Goal: Communication & Community: Answer question/provide support

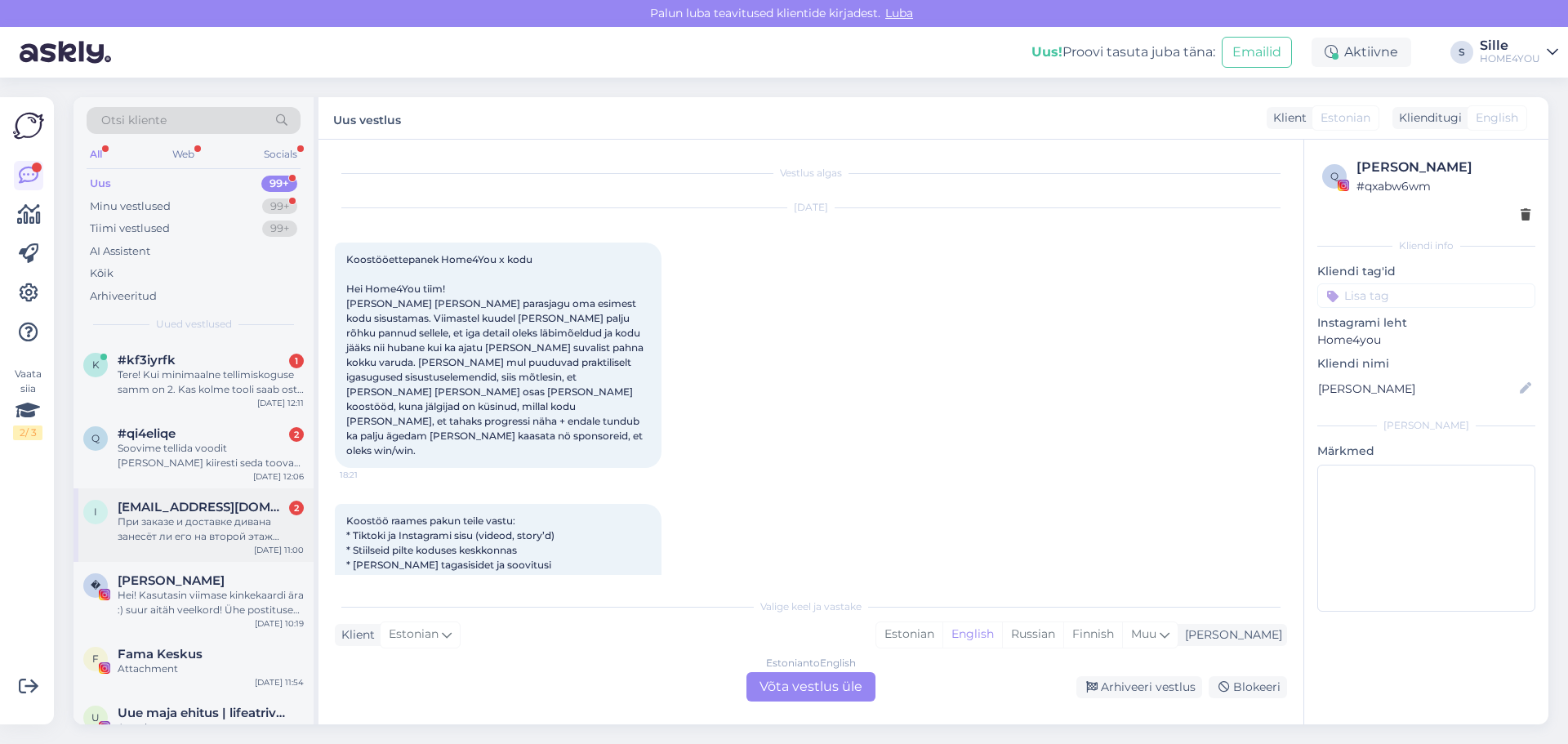
scroll to position [3477, 0]
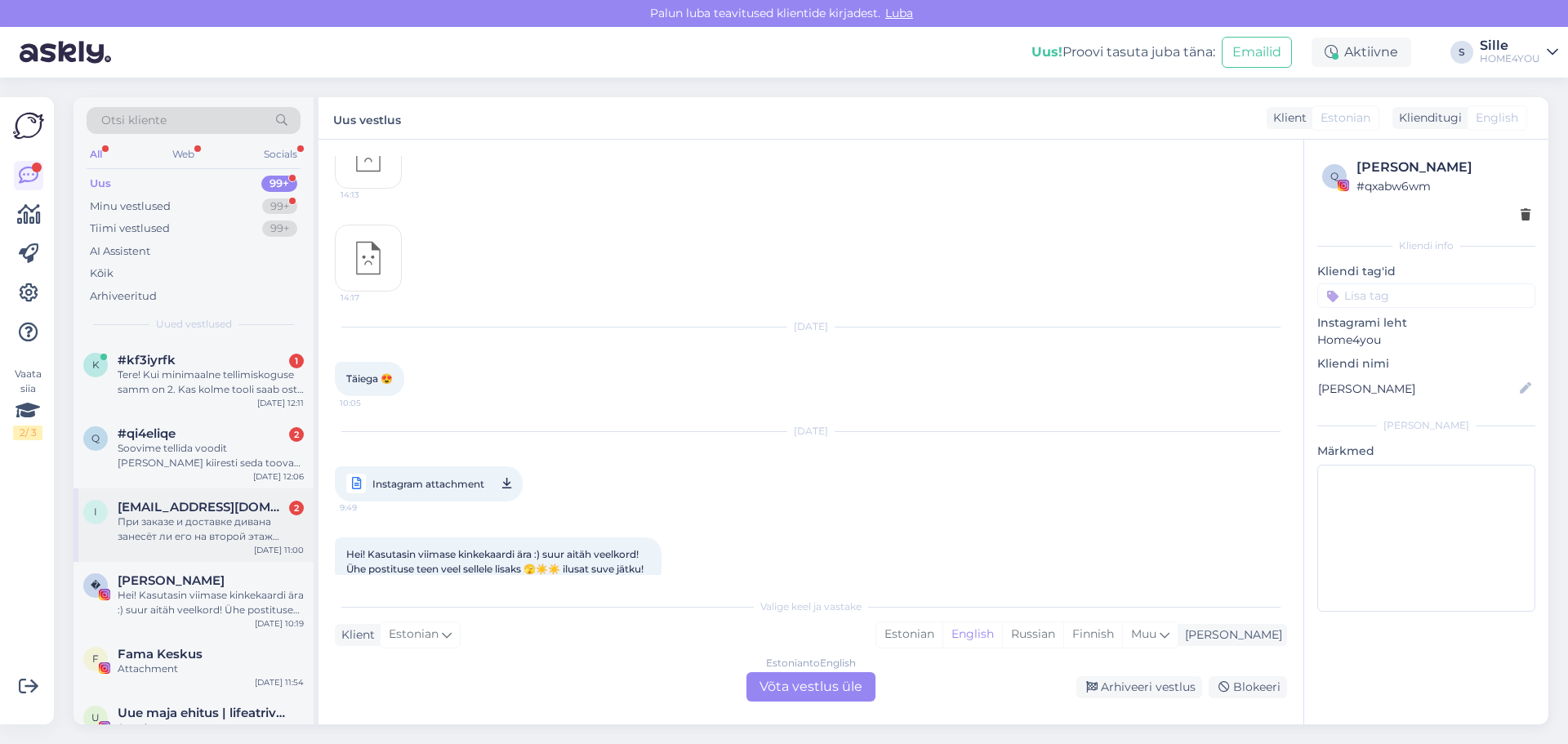
click at [186, 493] on div "i [EMAIL_ADDRESS][DOMAIN_NAME] 2 При заказе и доставке дивана занесёт ли его на…" at bounding box center [193, 525] width 240 height 73
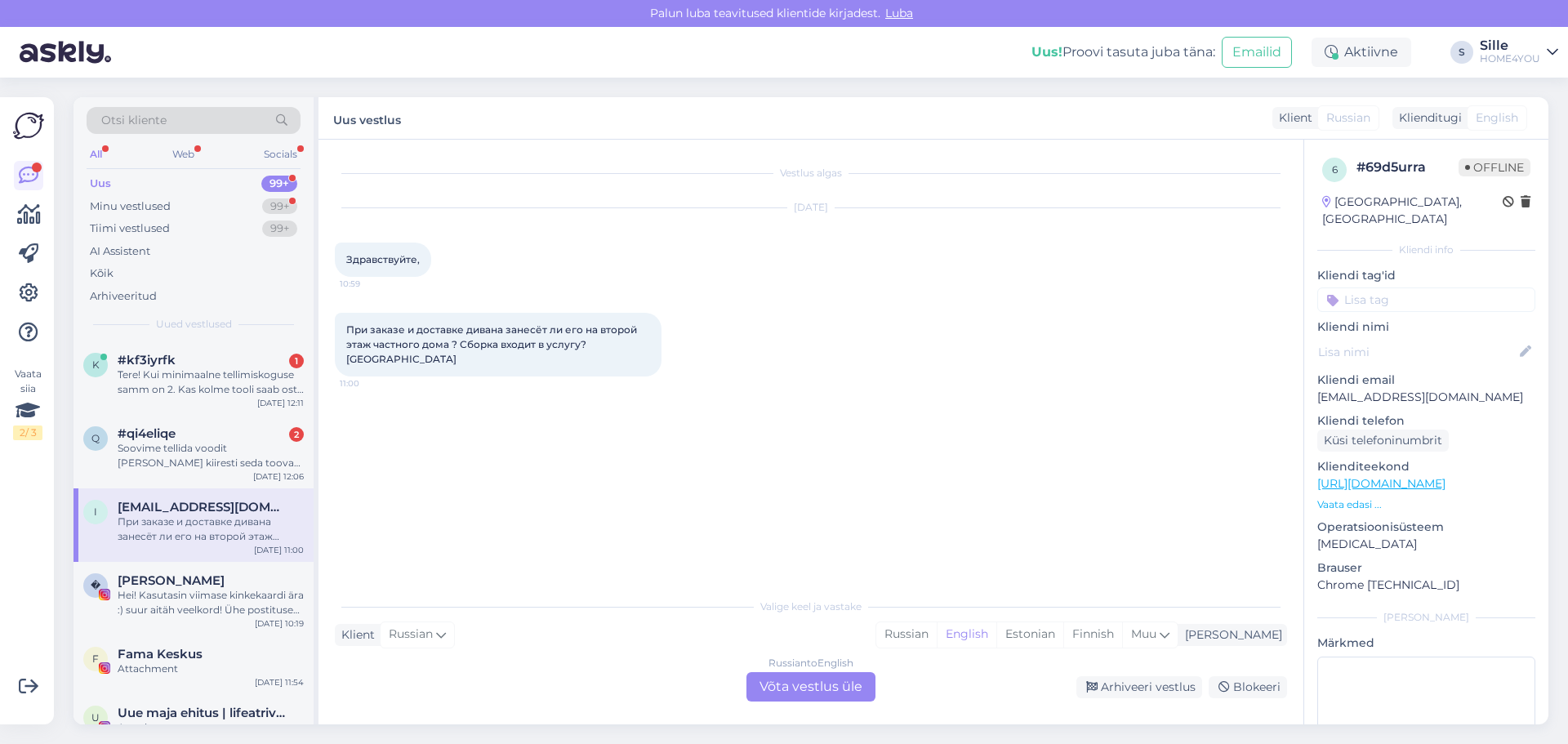
scroll to position [0, 0]
click at [810, 693] on div "Russian to English Võta vestlus üle" at bounding box center [810, 686] width 129 height 29
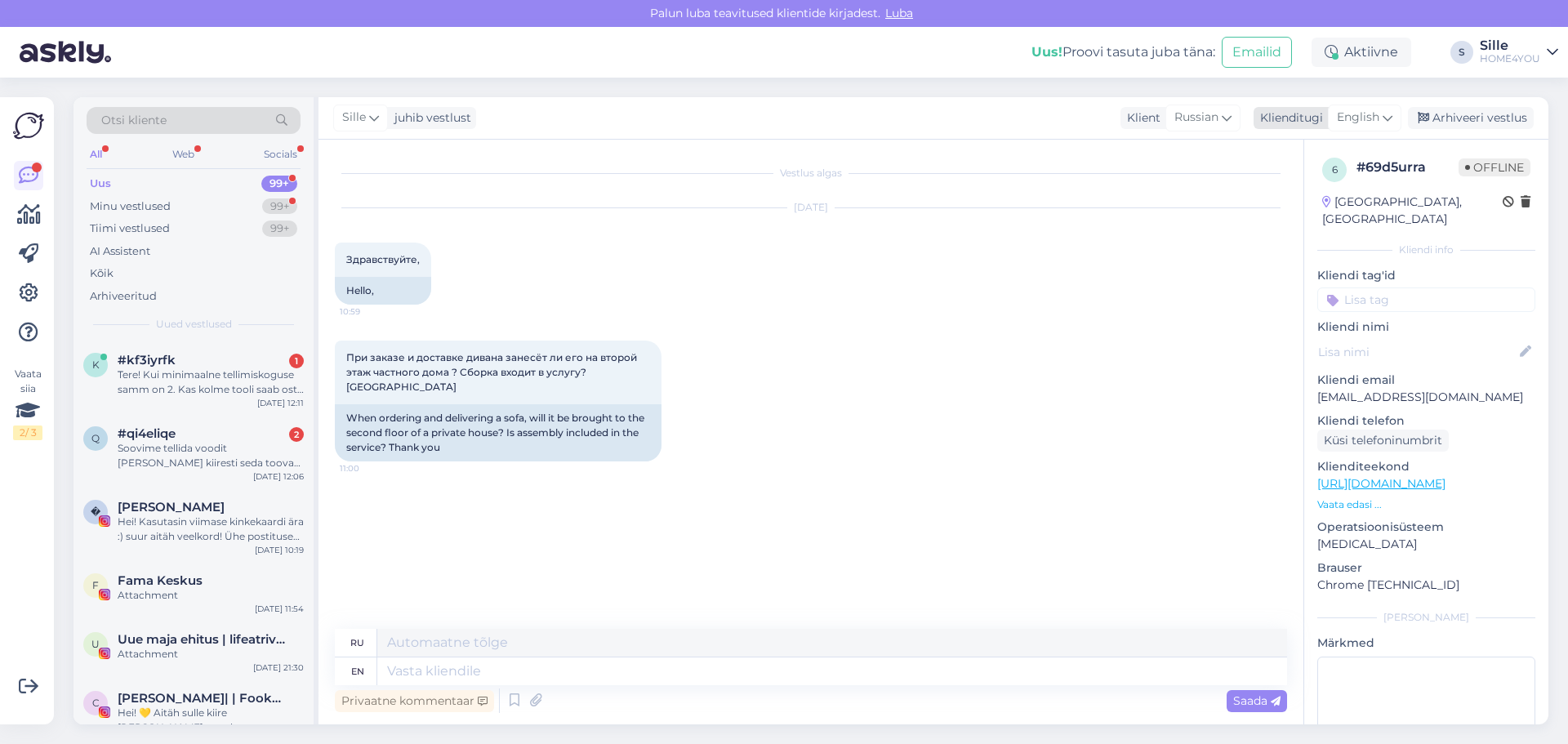
click at [1355, 118] on span "English" at bounding box center [1358, 118] width 42 height 18
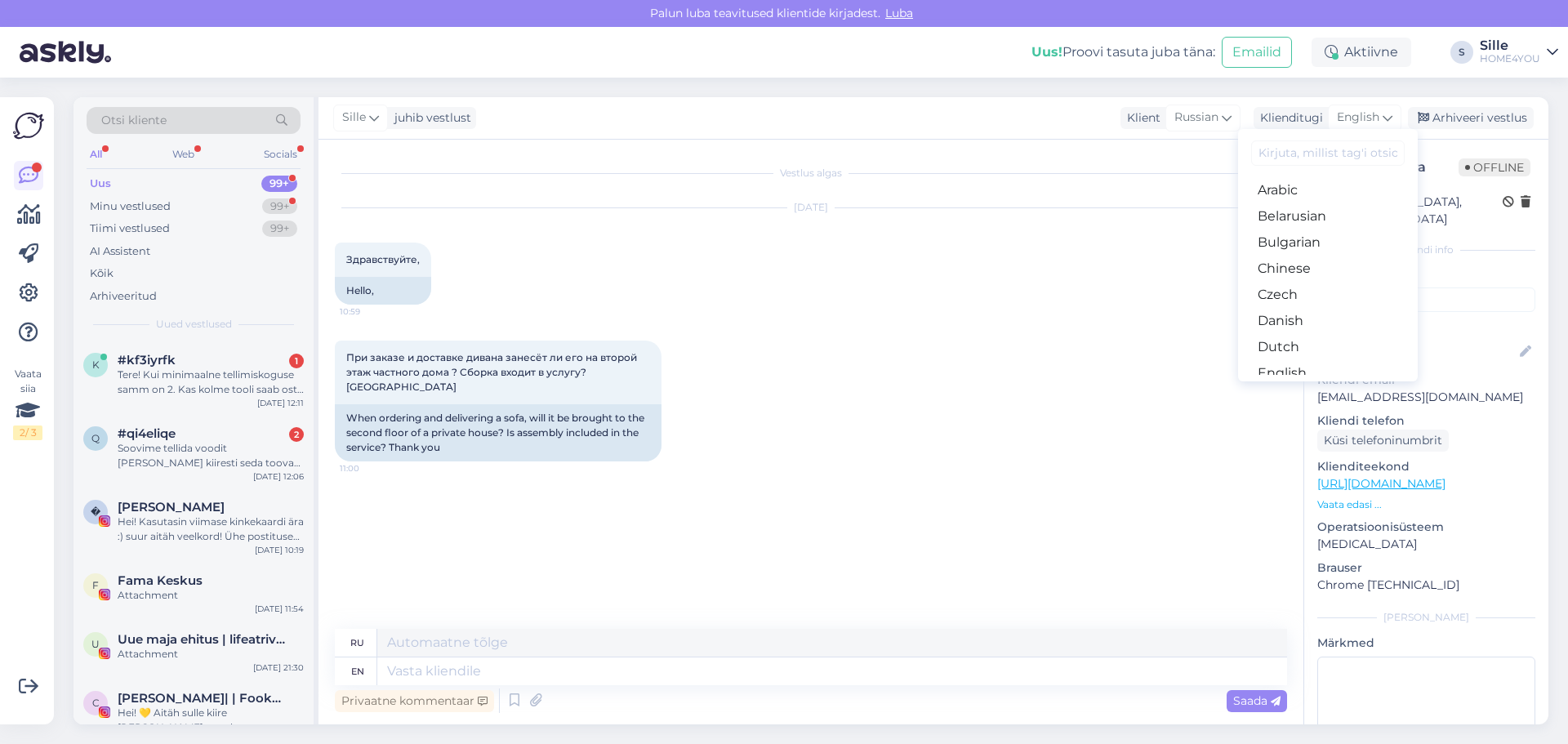
click at [1290, 387] on link "Estonian" at bounding box center [1328, 399] width 180 height 27
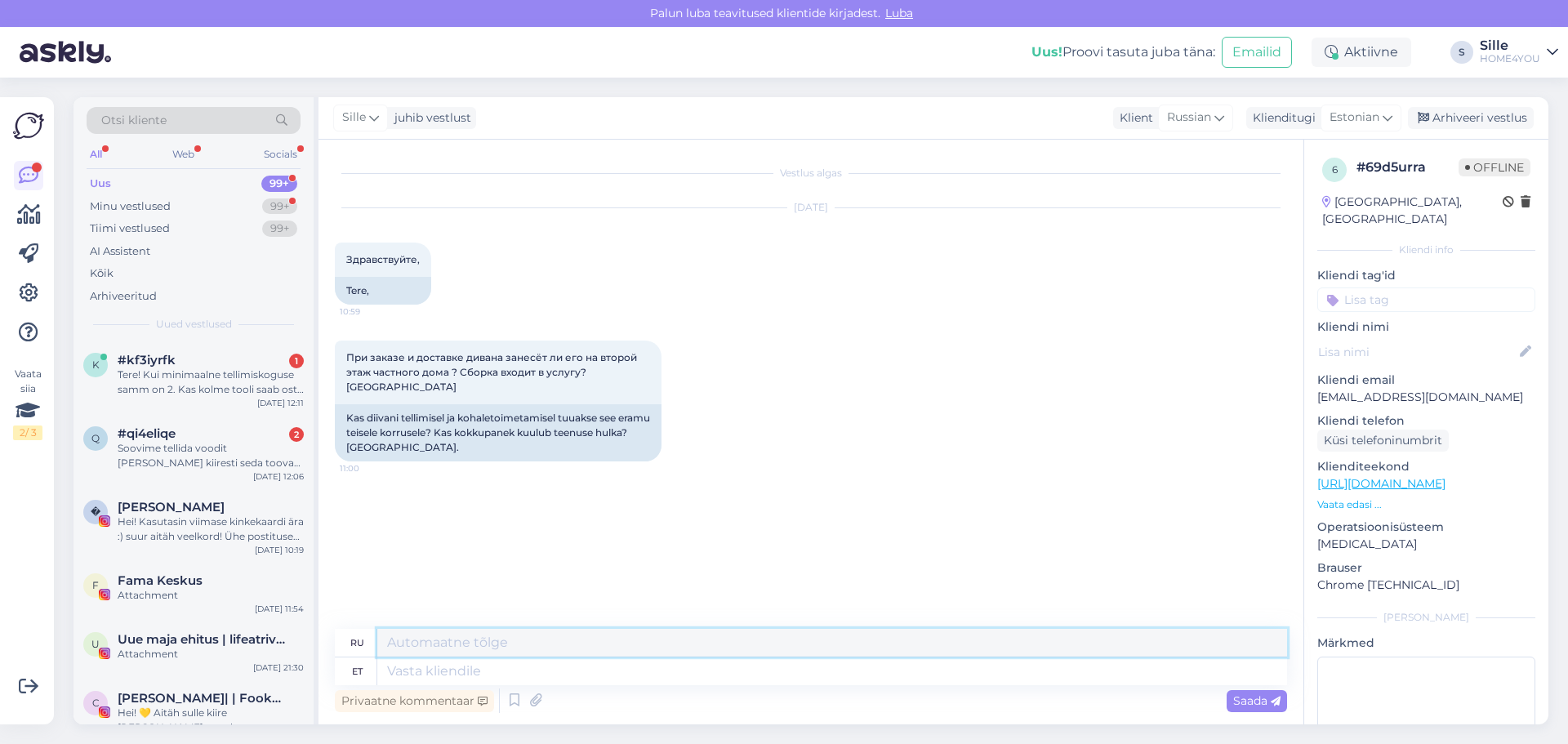
click at [670, 649] on textarea at bounding box center [832, 643] width 909 height 27
click at [666, 641] on textarea at bounding box center [832, 643] width 909 height 27
click at [535, 674] on textarea at bounding box center [832, 671] width 909 height 27
type textarea "Tere."
type textarea "Привет."
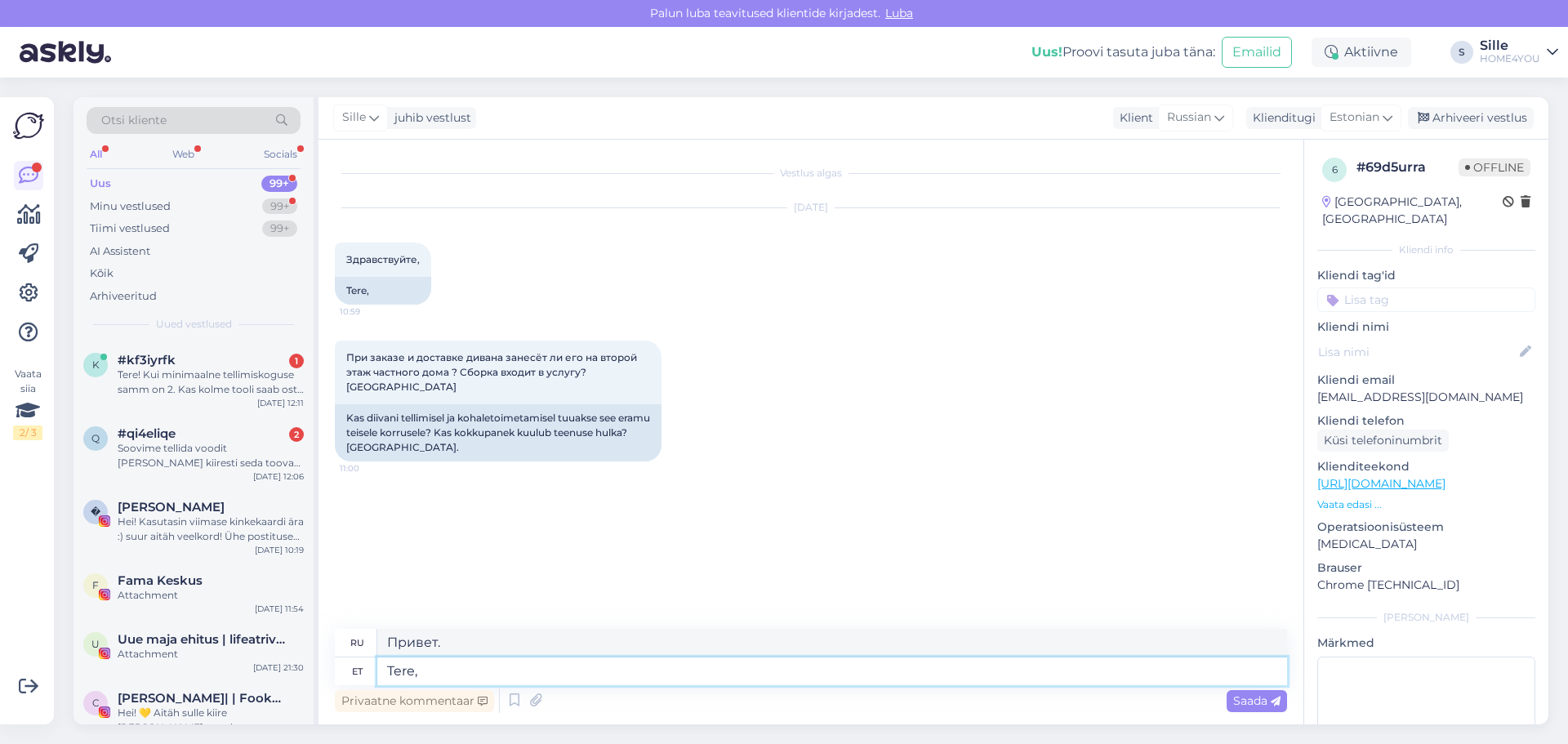
type textarea "Tere,"
type textarea "Привет,"
type textarea "[GEOGRAPHIC_DATA], kulleriga"
type textarea "Здравствуйте, курьером"
type textarea "[GEOGRAPHIC_DATA], kulleriga tuppa"
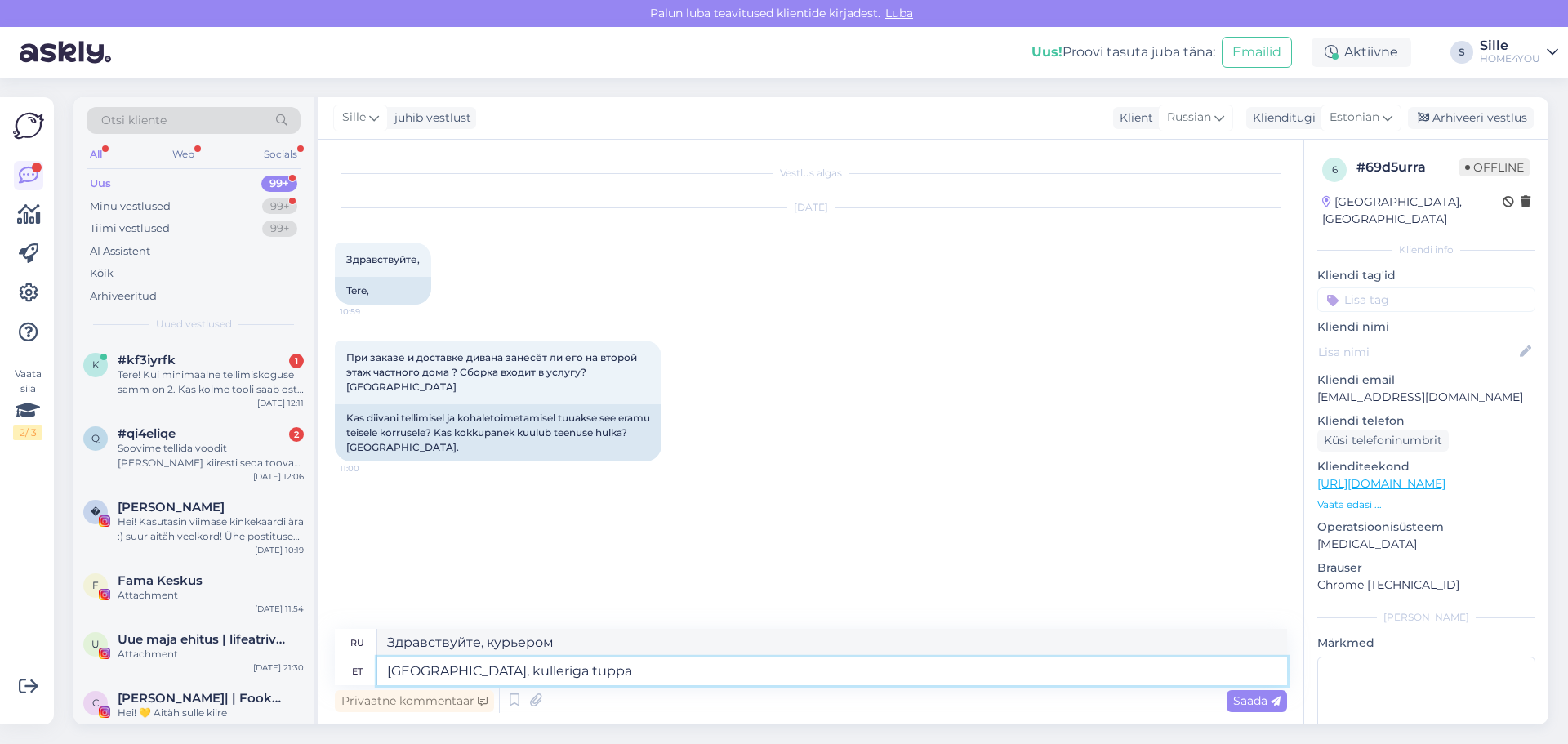
type textarea "Здравствуйте, в комнату с курьером."
type textarea "[GEOGRAPHIC_DATA], kulleriga tuppa tulev"
type textarea "Здравствуйте, сейчас приедет в номер с курьером."
type textarea "[GEOGRAPHIC_DATA], kulleriga [GEOGRAPHIC_DATA]"
type textarea "Здравствуйте, пройдите в комнату с курьером."
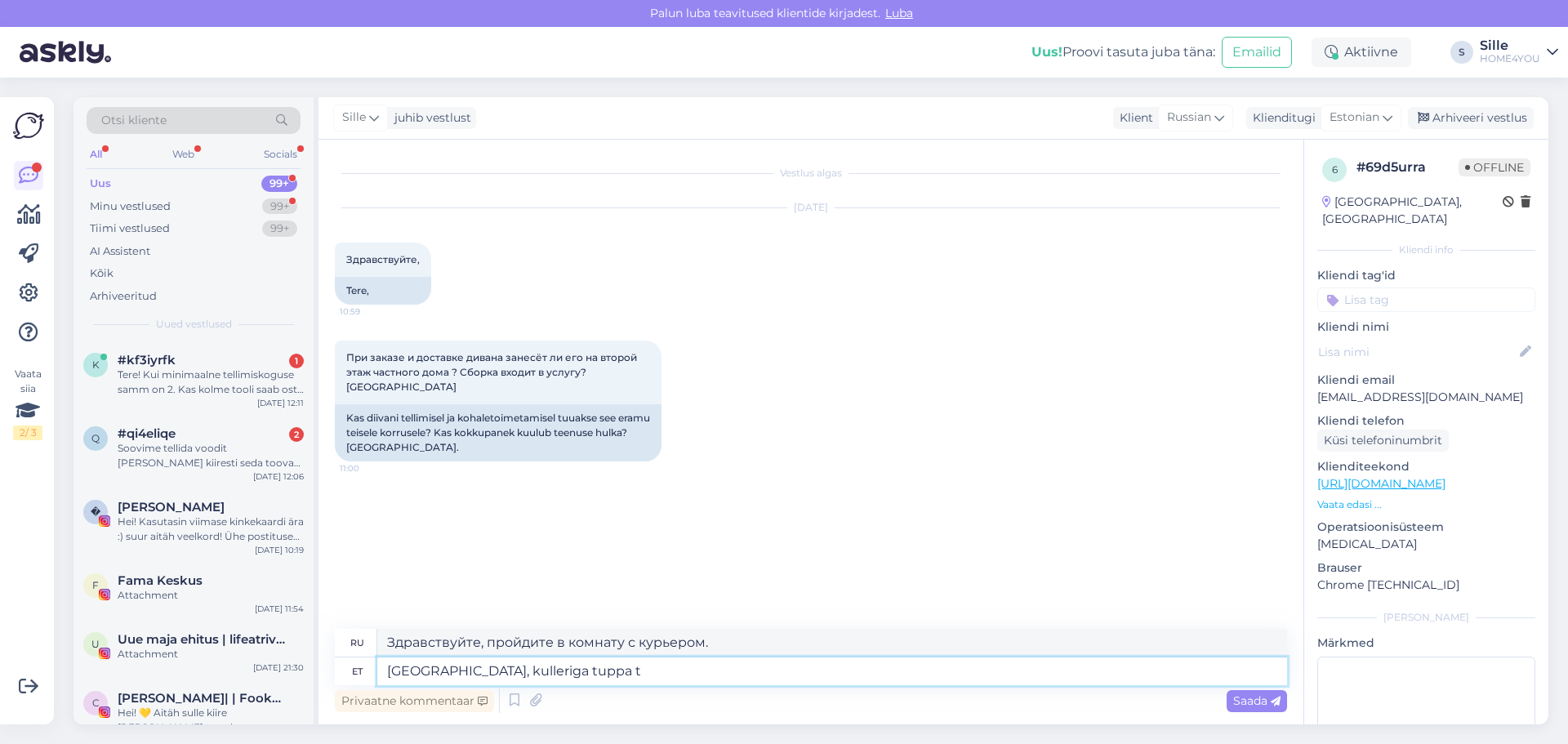
type textarea "[GEOGRAPHIC_DATA], kulleriga tuppa"
type textarea "Здравствуйте, в комнату с курьером."
type textarea "[GEOGRAPHIC_DATA], kulleriga tuppa tarnsport"
type textarea "Здравствуйте, доставка в номер курьером."
type textarea "Tere, kulleriga tuppa tarnsport ainult"
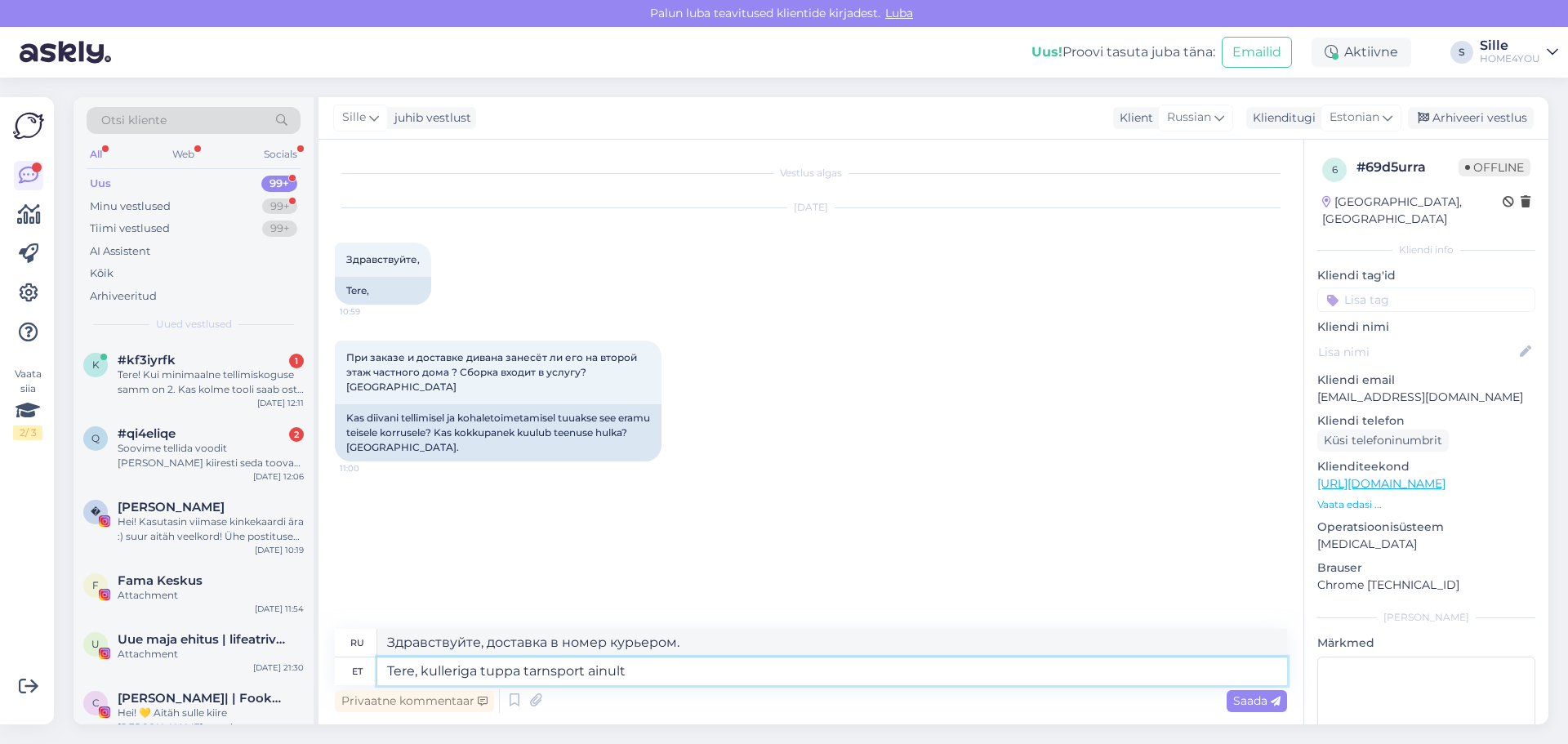
type textarea "Здравствуйте, доставка в номер только курьером."
type textarea "[GEOGRAPHIC_DATA], kulleriga tuppa tarnsport ainult [GEOGRAPHIC_DATA],"
type textarea "Здравствуйте, доставка курьером в номер только в [GEOGRAPHIC_DATA]."
type textarea "Tere, kulleriga tuppa tarnsport ainult [GEOGRAPHIC_DATA], valida k"
type textarea "Здравствуйте, доставка курьером в номер только в [GEOGRAPHIC_DATA], выберите"
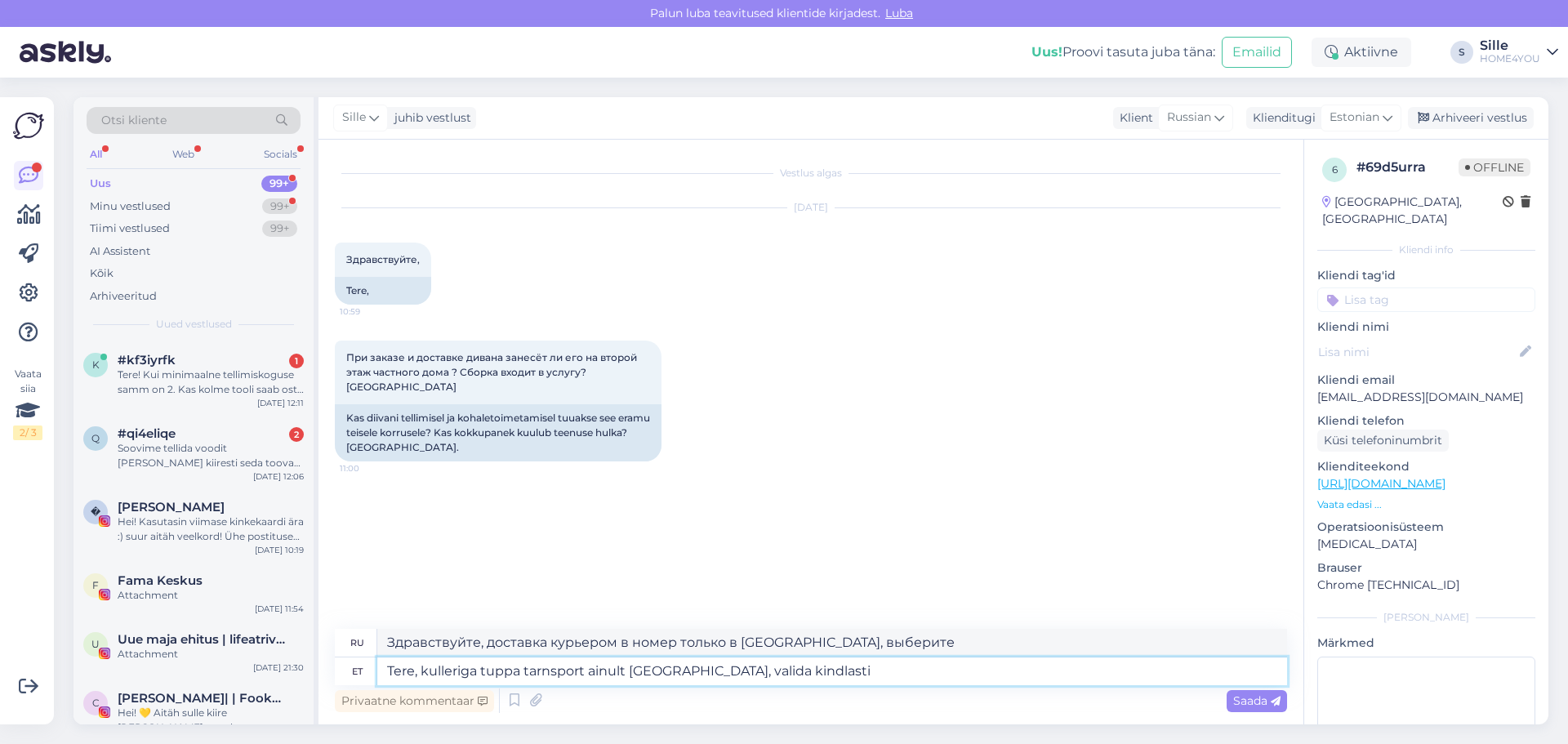
type textarea "Tere, kulleriga tuppa tarnsport ainult [GEOGRAPHIC_DATA], valida kindlasti"
type textarea "Здравствуйте, доставка курьером в номер только в [GEOGRAPHIC_DATA], обязательно…"
type textarea "Tere, kulleriga tuppa tarnsport ainult [GEOGRAPHIC_DATA], valida kindlasti tuppa"
type textarea "Здравствуйте, доставка курьером в номер только в [GEOGRAPHIC_DATA], обязательно…"
type textarea "Tere, kulleriga tuppa tarnsport ainult [GEOGRAPHIC_DATA], valida kindlasti tupp…"
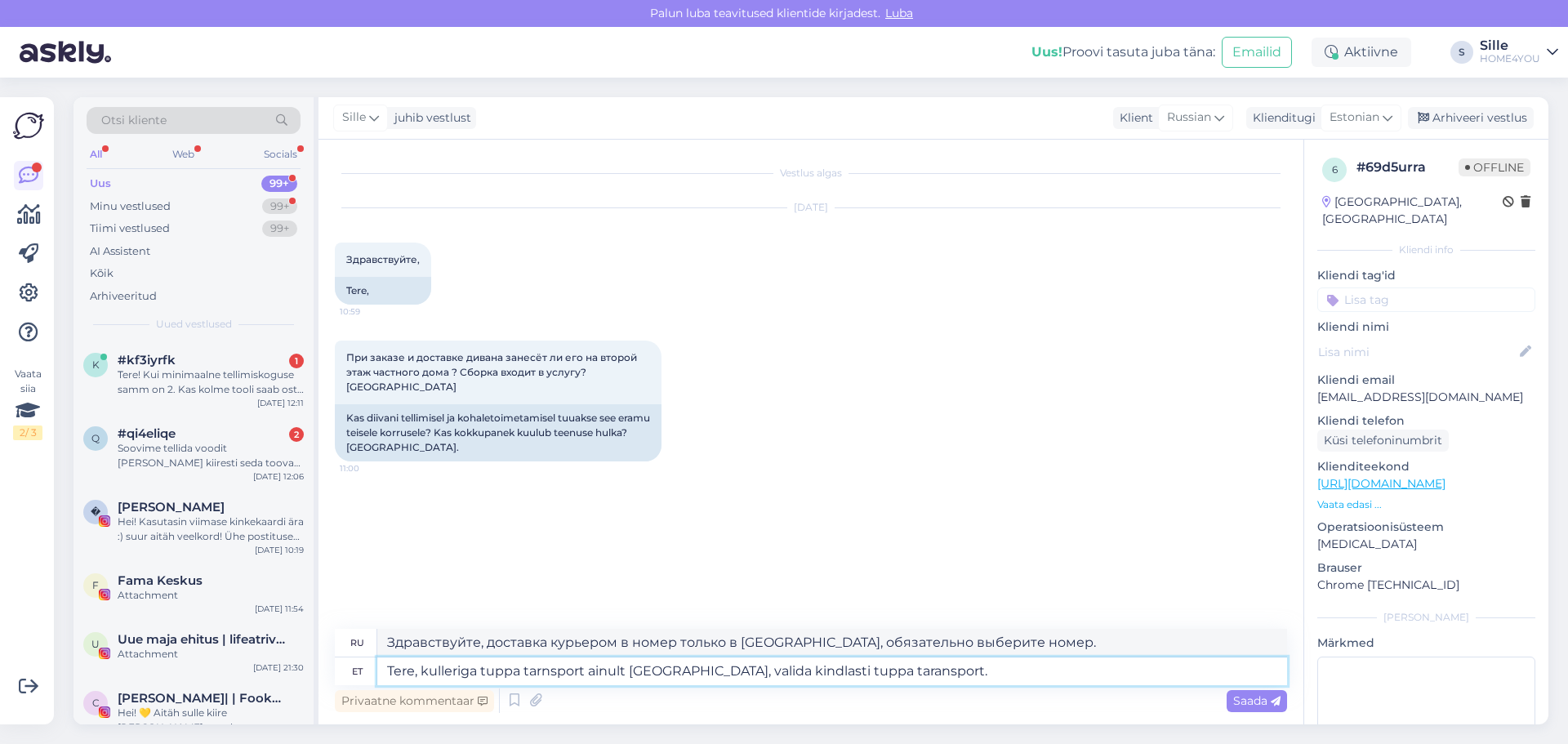
type textarea "Здравствуйте, доставка курьером в номер возможна только в [GEOGRAPHIC_DATA], об…"
type textarea "Tere, kulleriga tuppa tarnsport ainult [GEOGRAPHIC_DATA], valida kindlasti tupp…"
type textarea "Здравствуйте, доставка курьером в номер возможна только в [GEOGRAPHIC_DATA], об…"
type textarea "Tere, kulleriga tuppa tarnsport ainult [GEOGRAPHIC_DATA], valida kindlasti tupp…"
type textarea "Здравствуйте, доставка курьером в номер возможна только в [GEOGRAPHIC_DATA]. Об…"
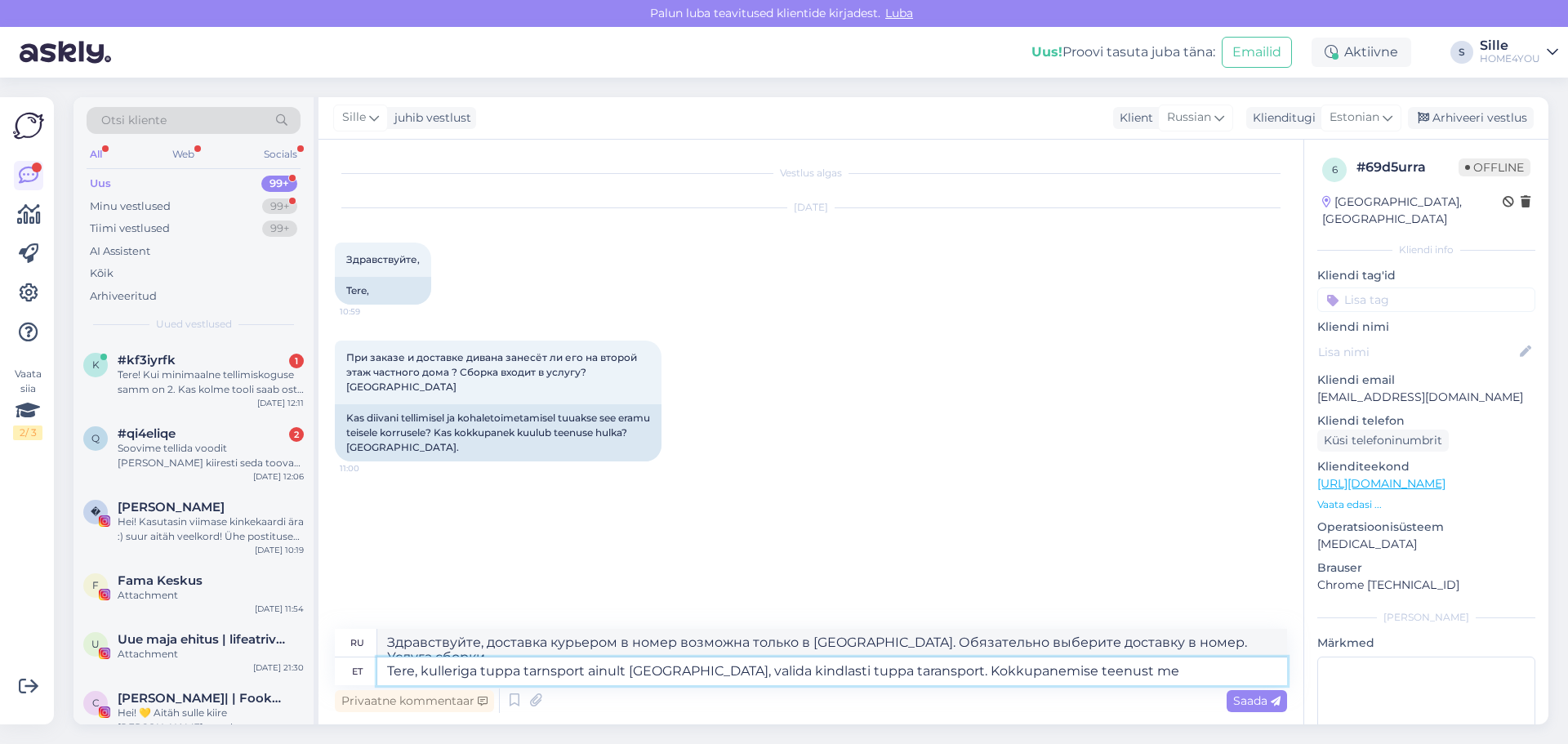
type textarea "Tere, kulleriga tuppa tarnsport ainult [GEOGRAPHIC_DATA], valida kindlasti tupp…"
type textarea "Здравствуйте! Доставка курьером в номер возможна только в [GEOGRAPHIC_DATA]. Об…"
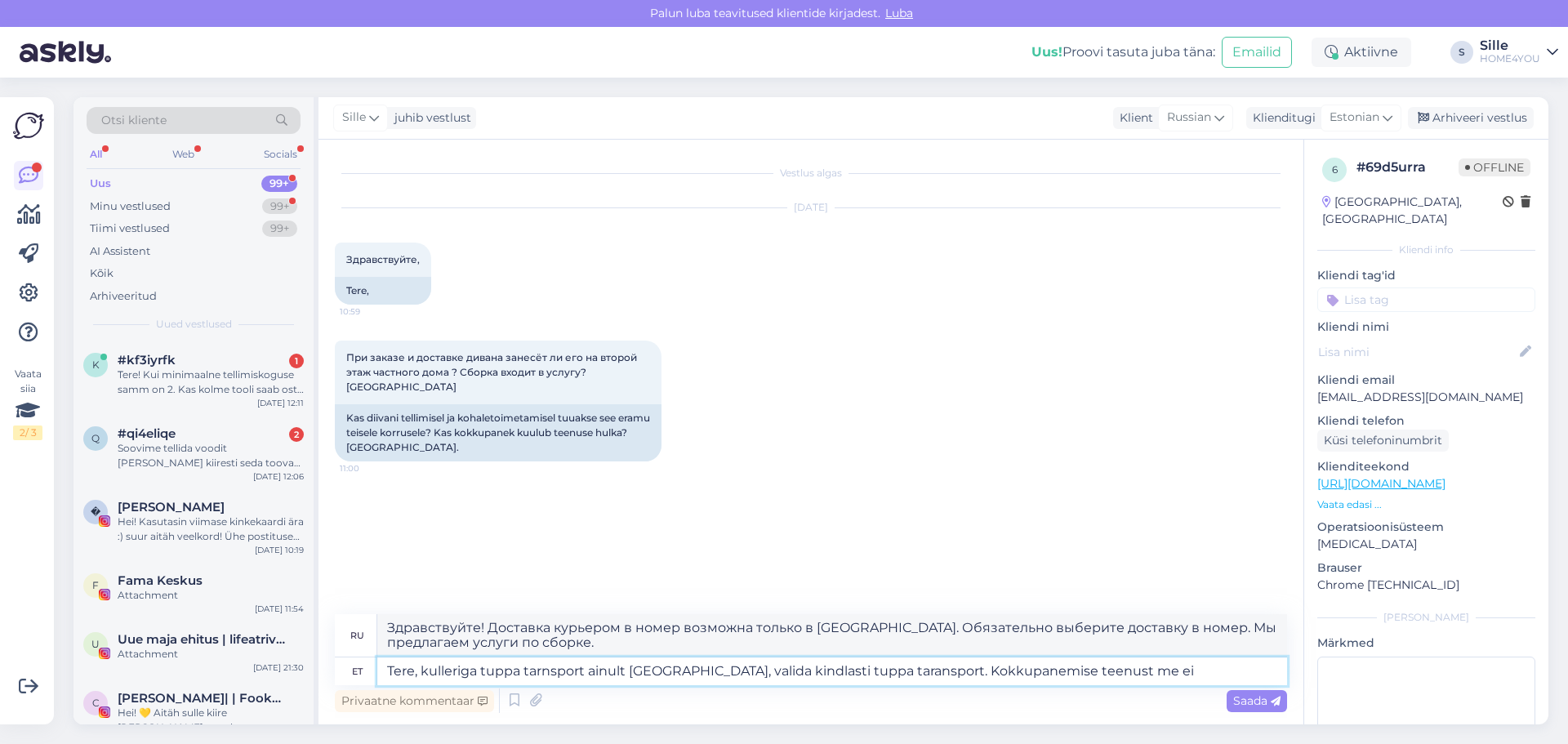
type textarea "Tere, kulleriga tuppa tarnsport ainult [GEOGRAPHIC_DATA], valida kindlasti tupp…"
type textarea "Здравствуйте, доставка курьером в номер возможна только в [GEOGRAPHIC_DATA]. Об…"
type textarea "Tere, kulleriga tuppa tarnsport ainult [GEOGRAPHIC_DATA], valida kindlasti tupp…"
type textarea "Здравствуйте, доставка курьером в номер возможна только в [GEOGRAPHIC_DATA]. Об…"
type textarea "Tere, kulleriga tuppa tarnsport ainult [GEOGRAPHIC_DATA], valida kindlasti tupp…"
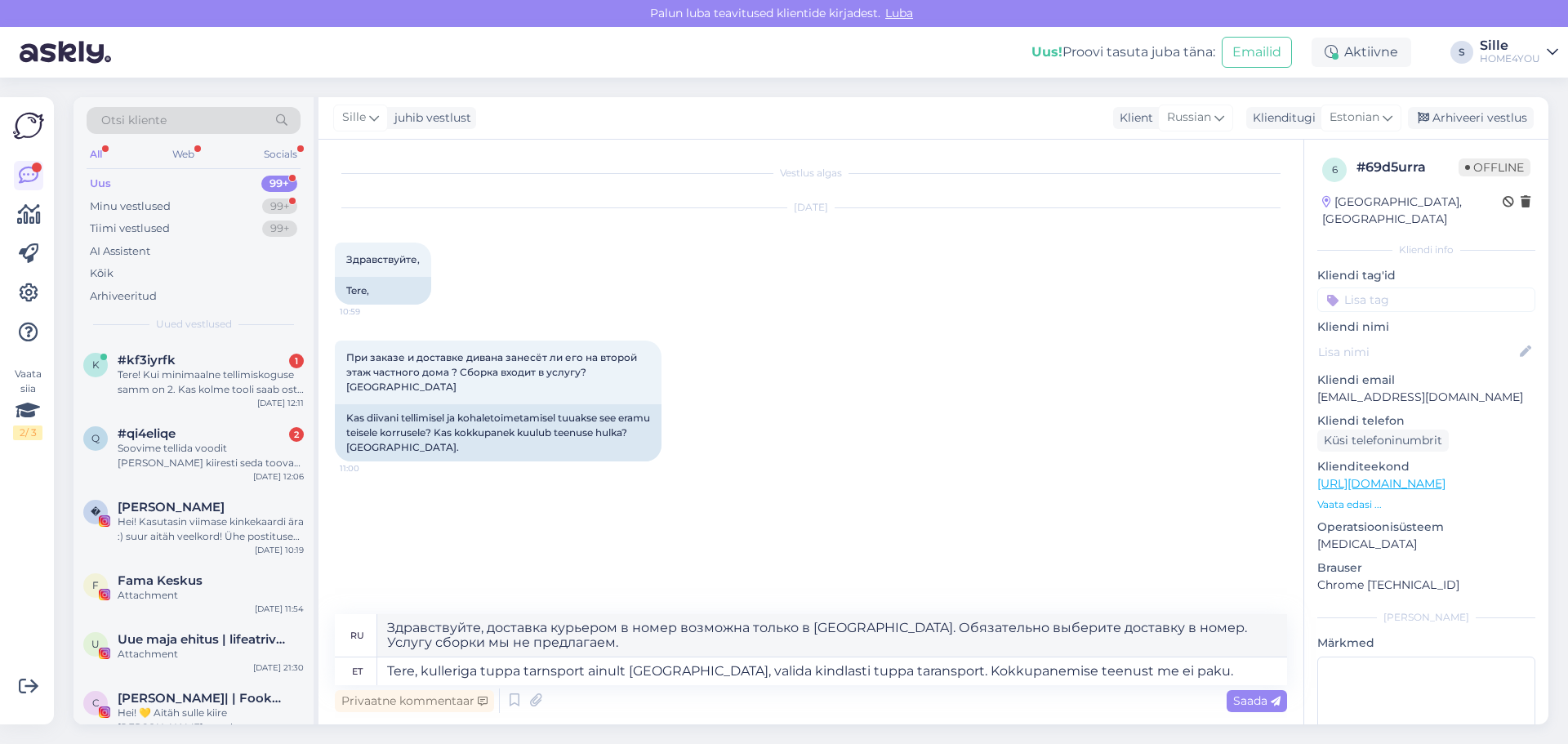
click at [1239, 695] on span "Saada" at bounding box center [1256, 701] width 48 height 15
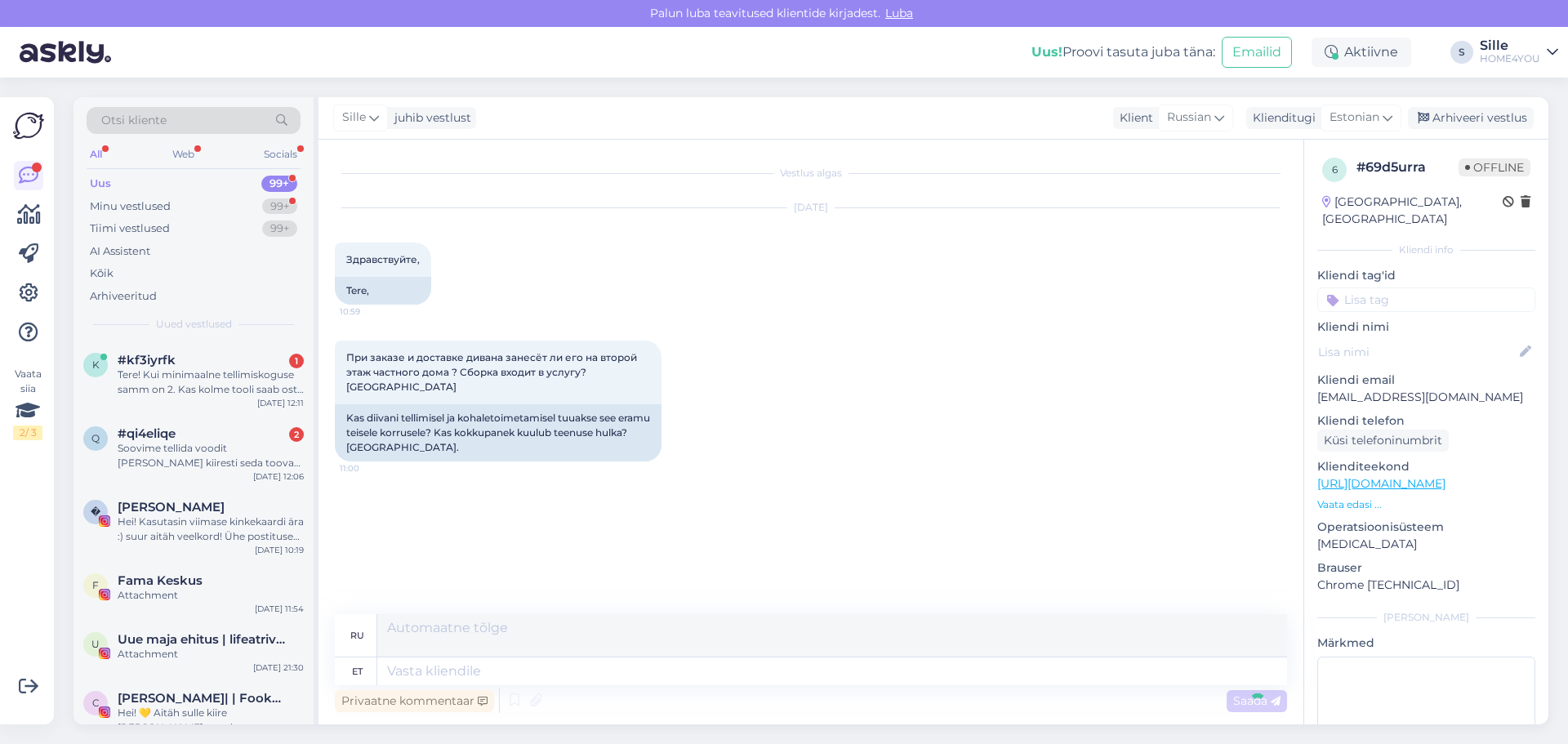
scroll to position [7, 0]
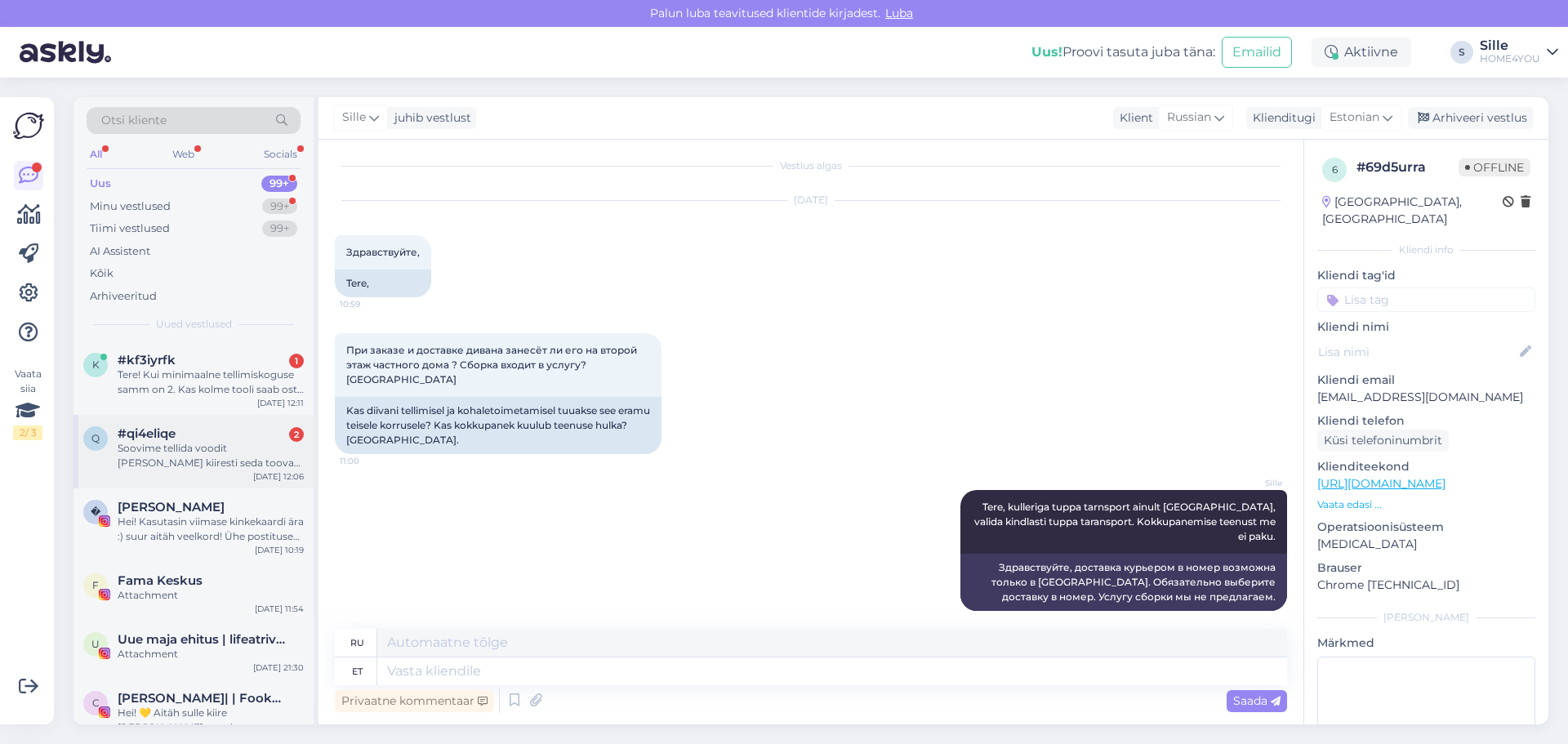
click at [193, 458] on div "Soovime tellida voodit [PERSON_NAME] kiiresti seda toovad ?" at bounding box center [211, 456] width 186 height 29
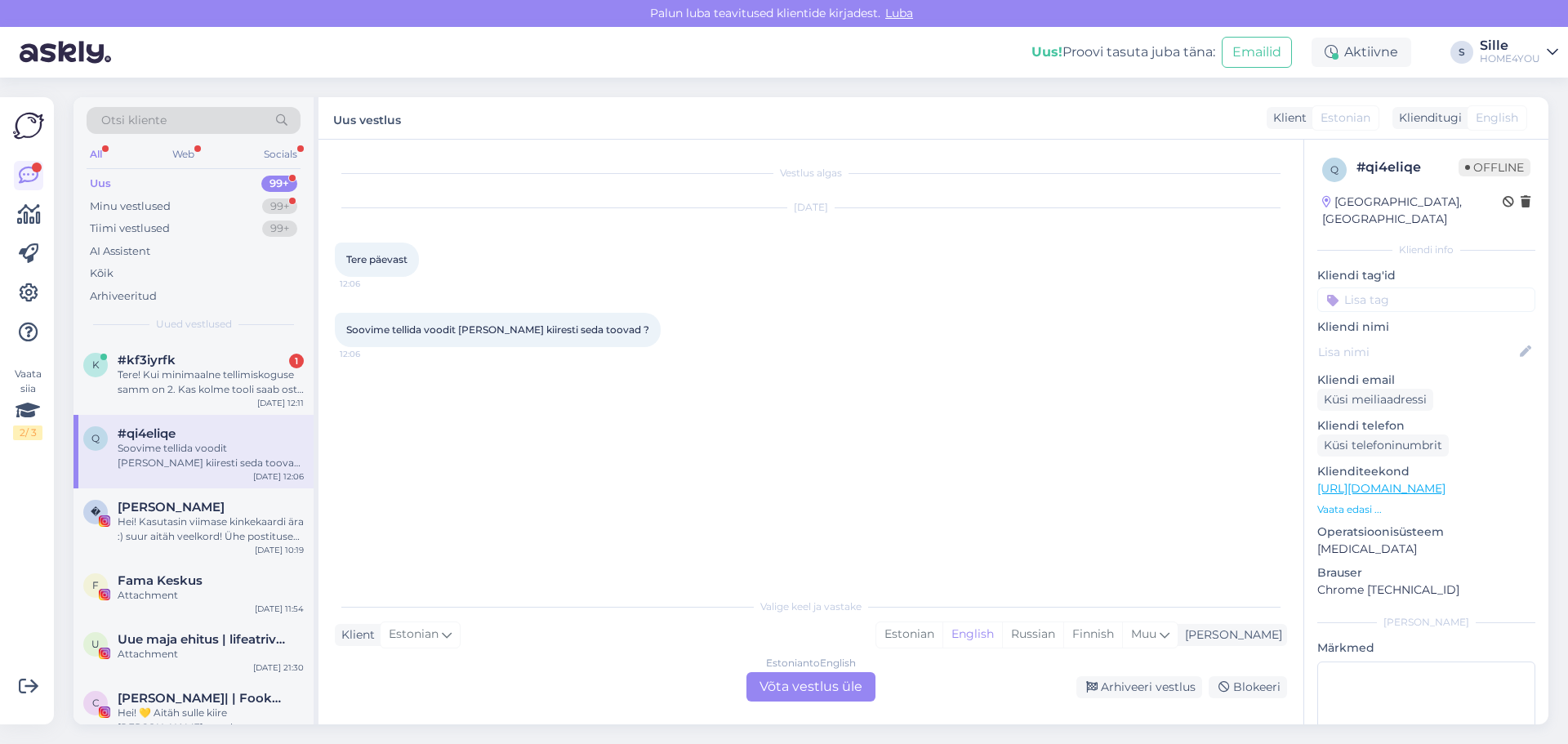
click at [802, 684] on div "Estonian to English Võta vestlus üle" at bounding box center [810, 686] width 129 height 29
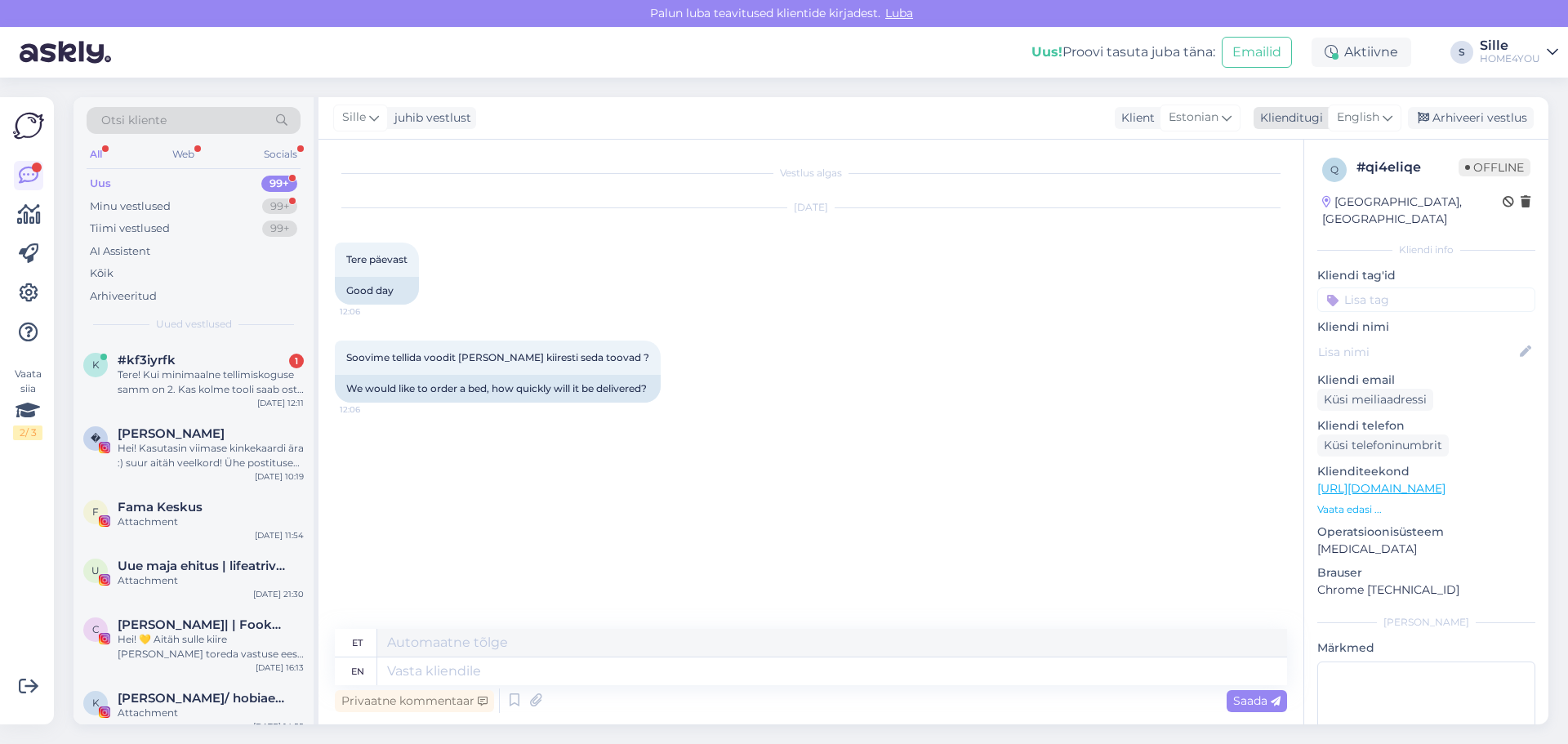
click at [1372, 122] on span "English" at bounding box center [1358, 118] width 42 height 18
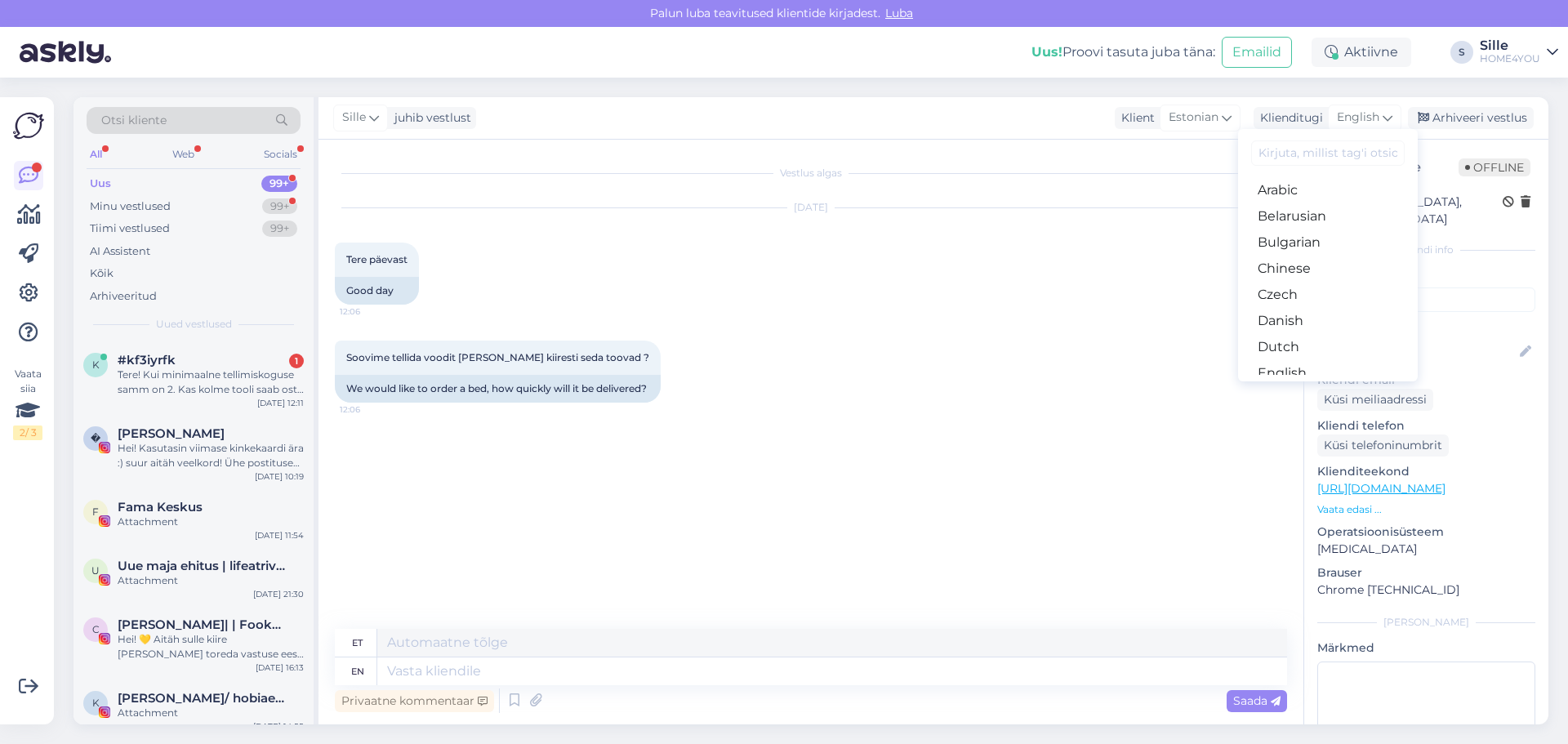
click at [1291, 387] on link "Estonian" at bounding box center [1328, 399] width 180 height 27
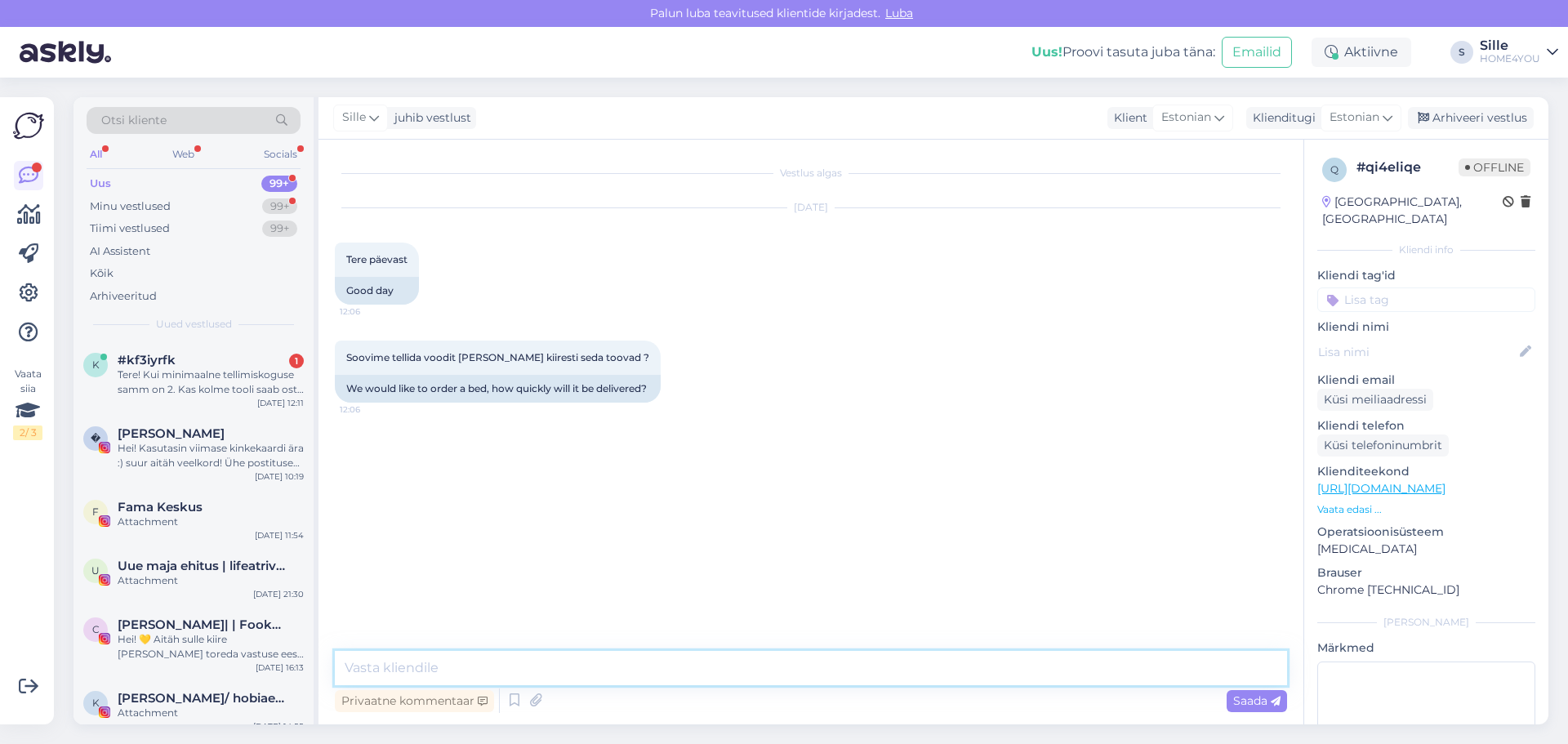
click at [556, 665] on textarea at bounding box center [810, 668] width 952 height 35
type textarea "Tere, [PERSON_NAME] [GEOGRAPHIC_DATA], siis tarne 1-3 tööpäeva."
click at [1258, 699] on span "Saada" at bounding box center [1256, 701] width 48 height 15
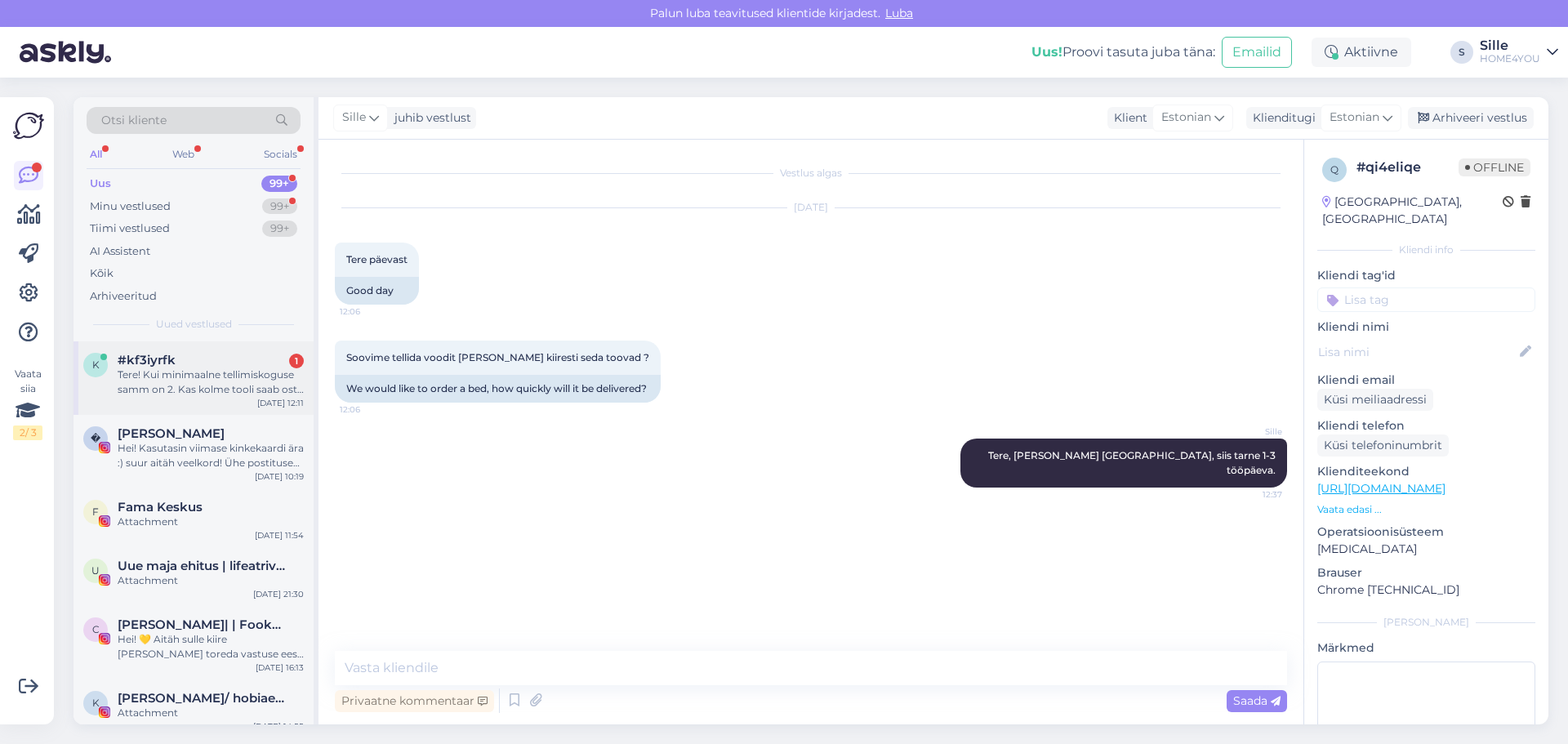
click at [194, 369] on div "Tere! Kui minimaalne tellimiskoguse samm on 2. Kas kolme tooli saab osta või pe…" at bounding box center [211, 382] width 186 height 29
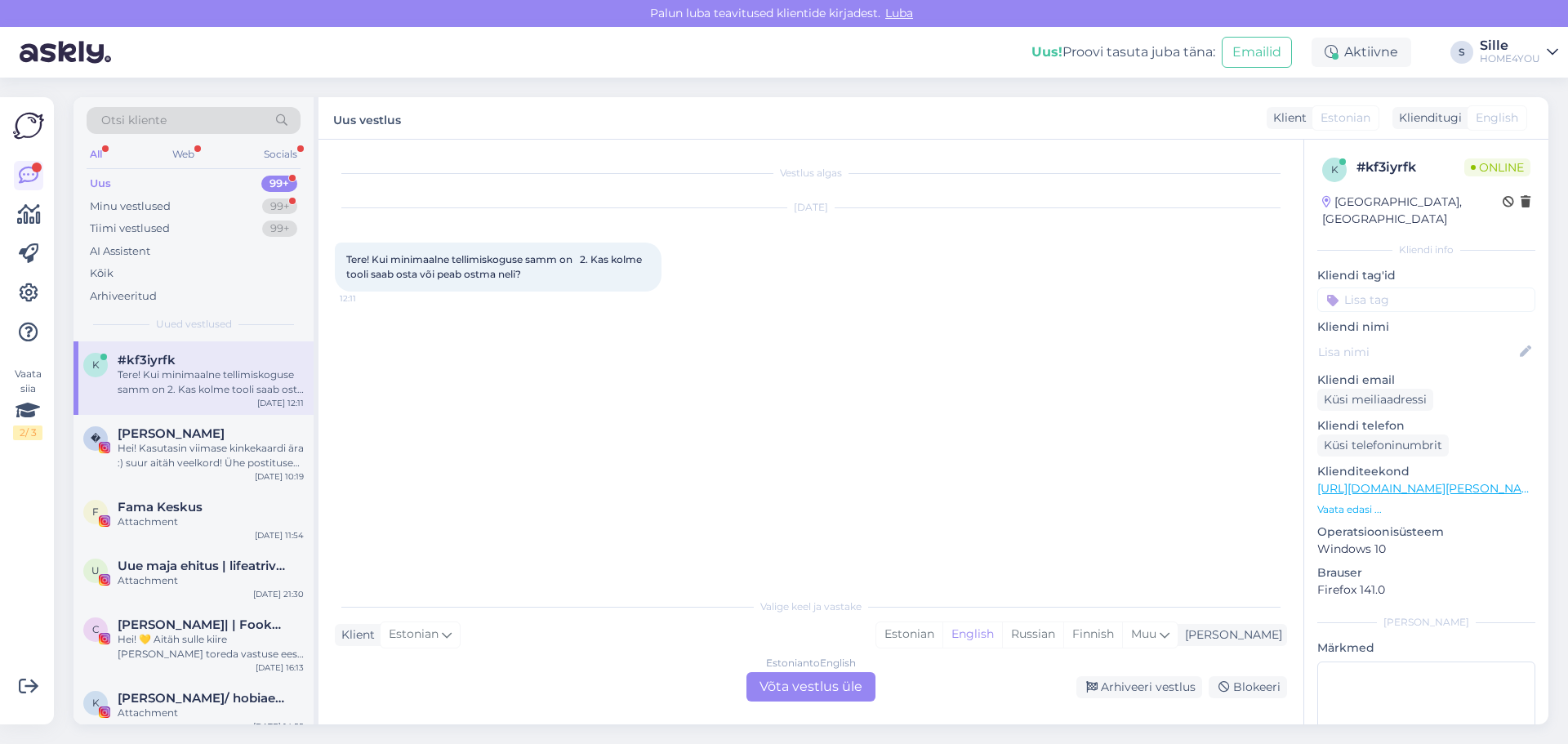
click at [810, 682] on div "Estonian to English Võta vestlus üle" at bounding box center [810, 686] width 129 height 29
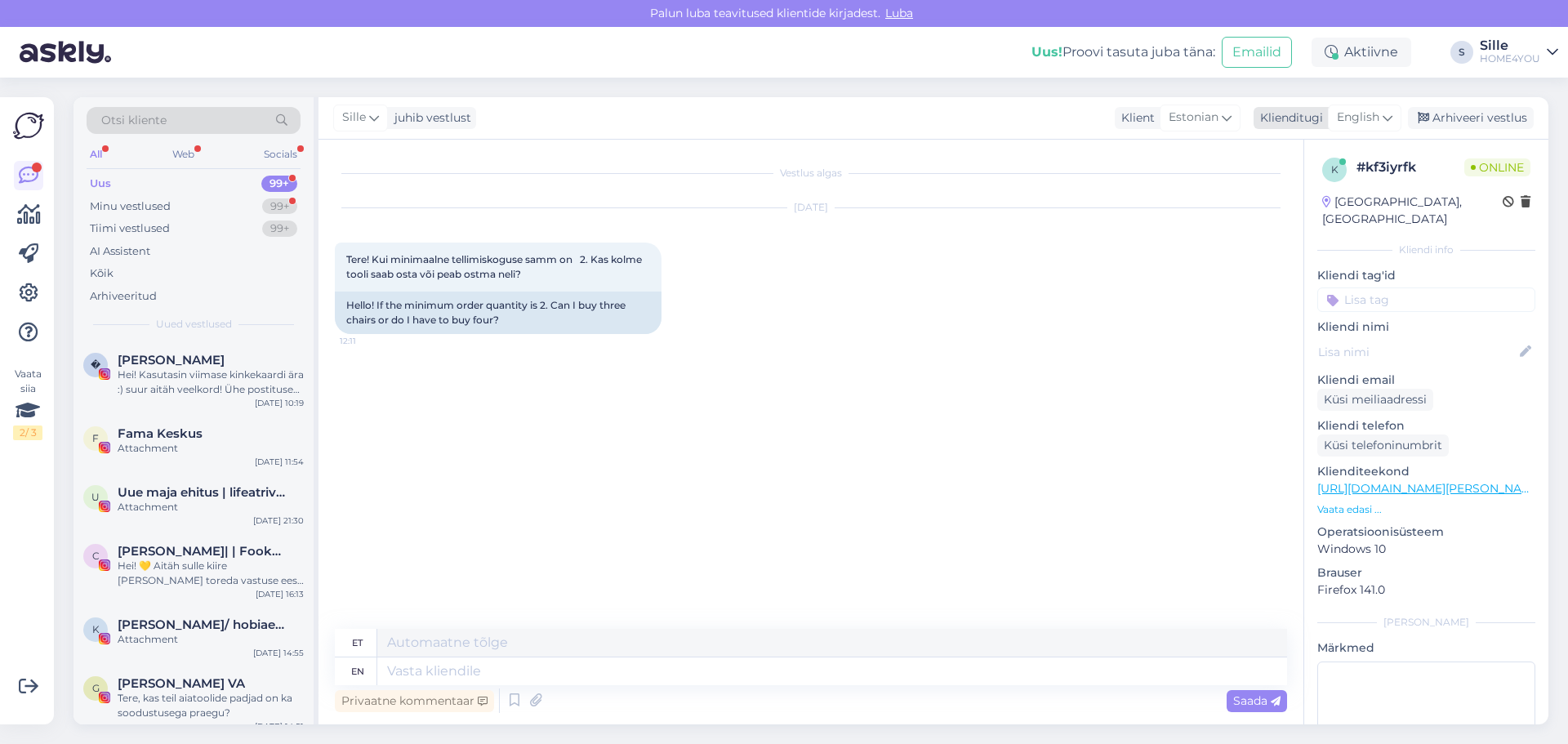
click at [1360, 119] on span "English" at bounding box center [1358, 118] width 42 height 18
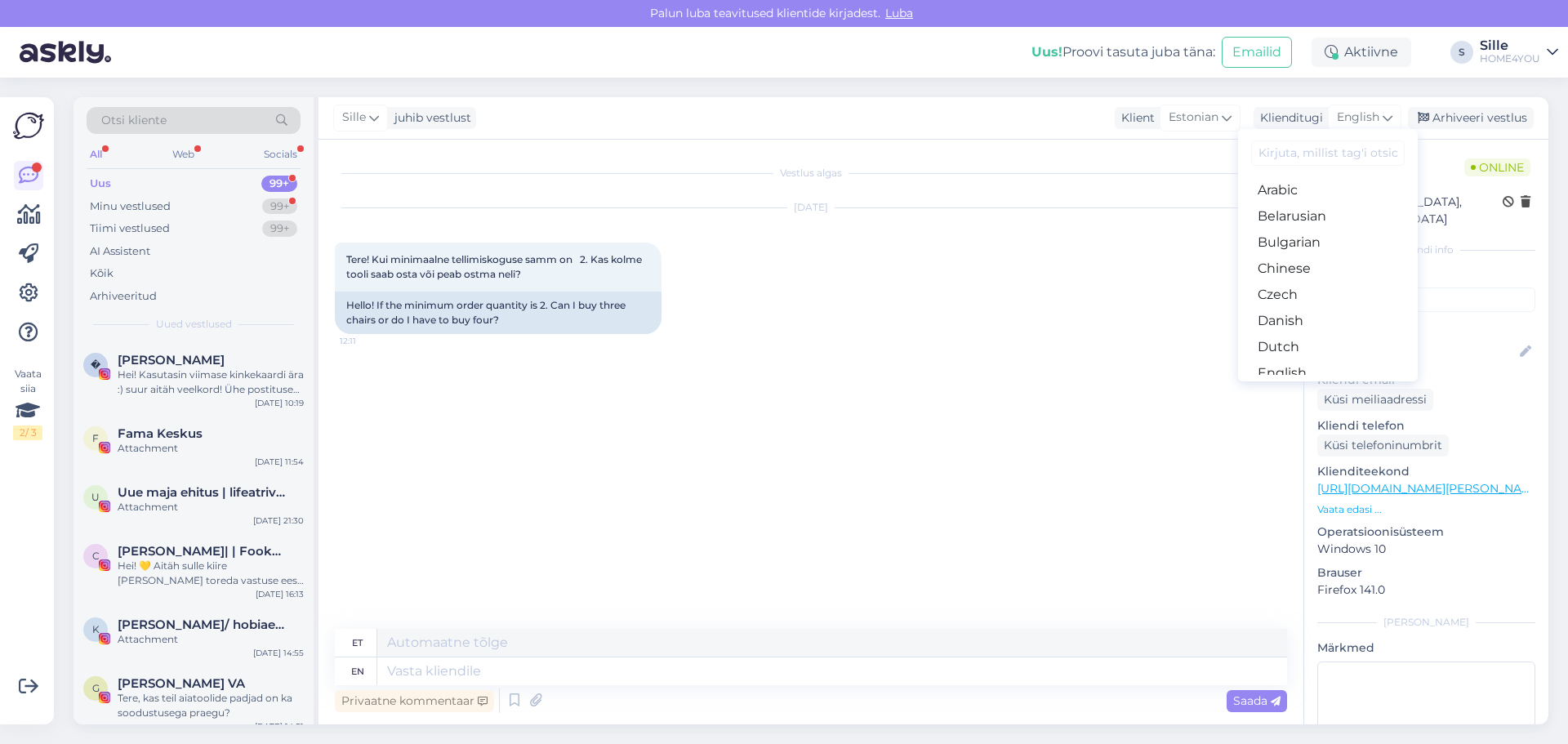
drag, startPoint x: 1279, startPoint y: 314, endPoint x: 1244, endPoint y: 351, distance: 50.9
click at [1279, 387] on link "Estonian" at bounding box center [1328, 399] width 180 height 27
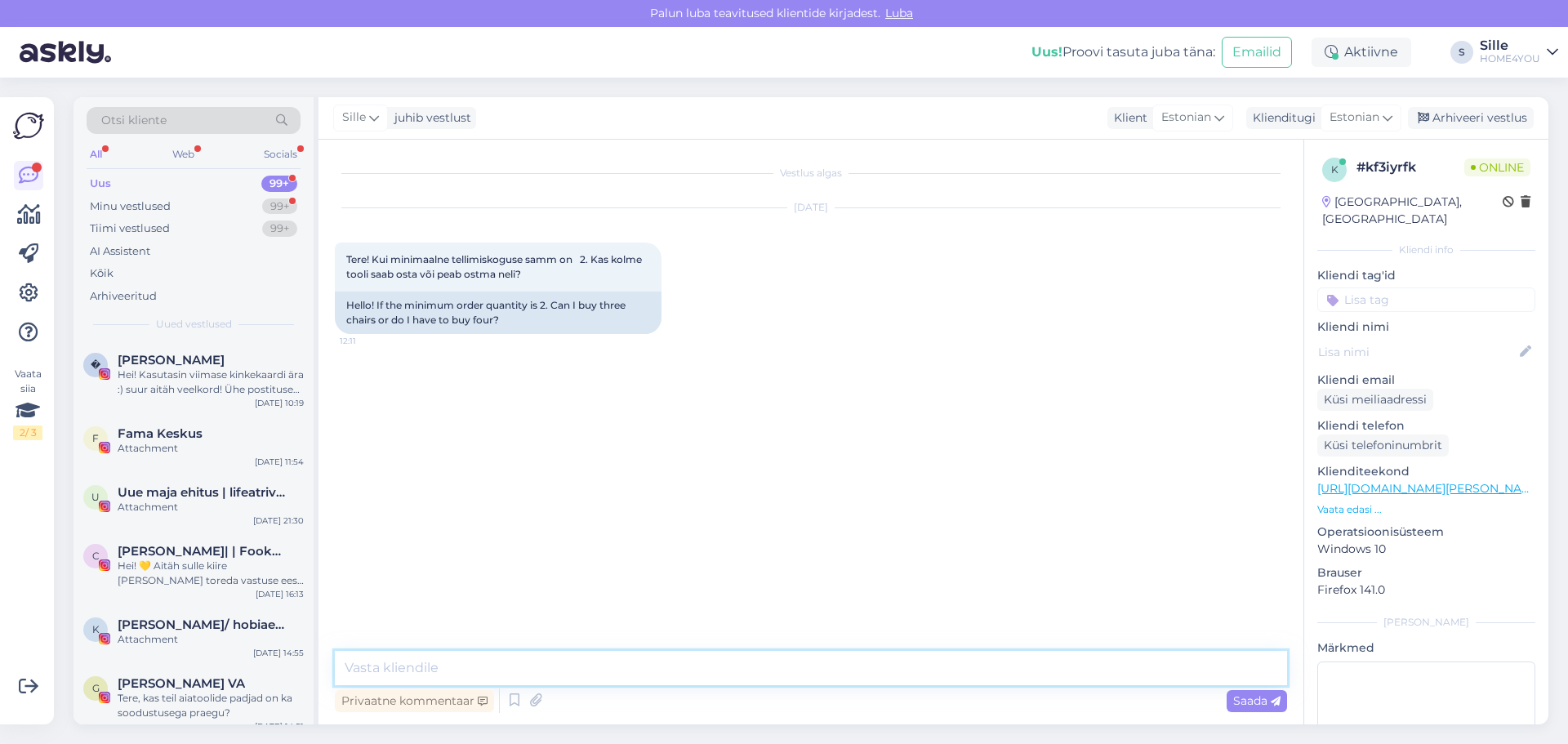
click at [597, 671] on textarea at bounding box center [810, 668] width 952 height 35
click at [683, 665] on textarea "Tere, e-poest saate osta samm 2 [PERSON_NAME]. Paaritu arveu toole saate meie k…" at bounding box center [810, 668] width 952 height 35
type textarea "Tere, e-poest saate osta samm 2 [PERSON_NAME]. Paaritu arvu toole saate meie ka…"
click at [941, 668] on textarea "Tere, e-poest saate osta samm 2 [PERSON_NAME]. Paaritu arvu toole saate meie ka…" at bounding box center [810, 668] width 952 height 35
